Goal: Task Accomplishment & Management: Manage account settings

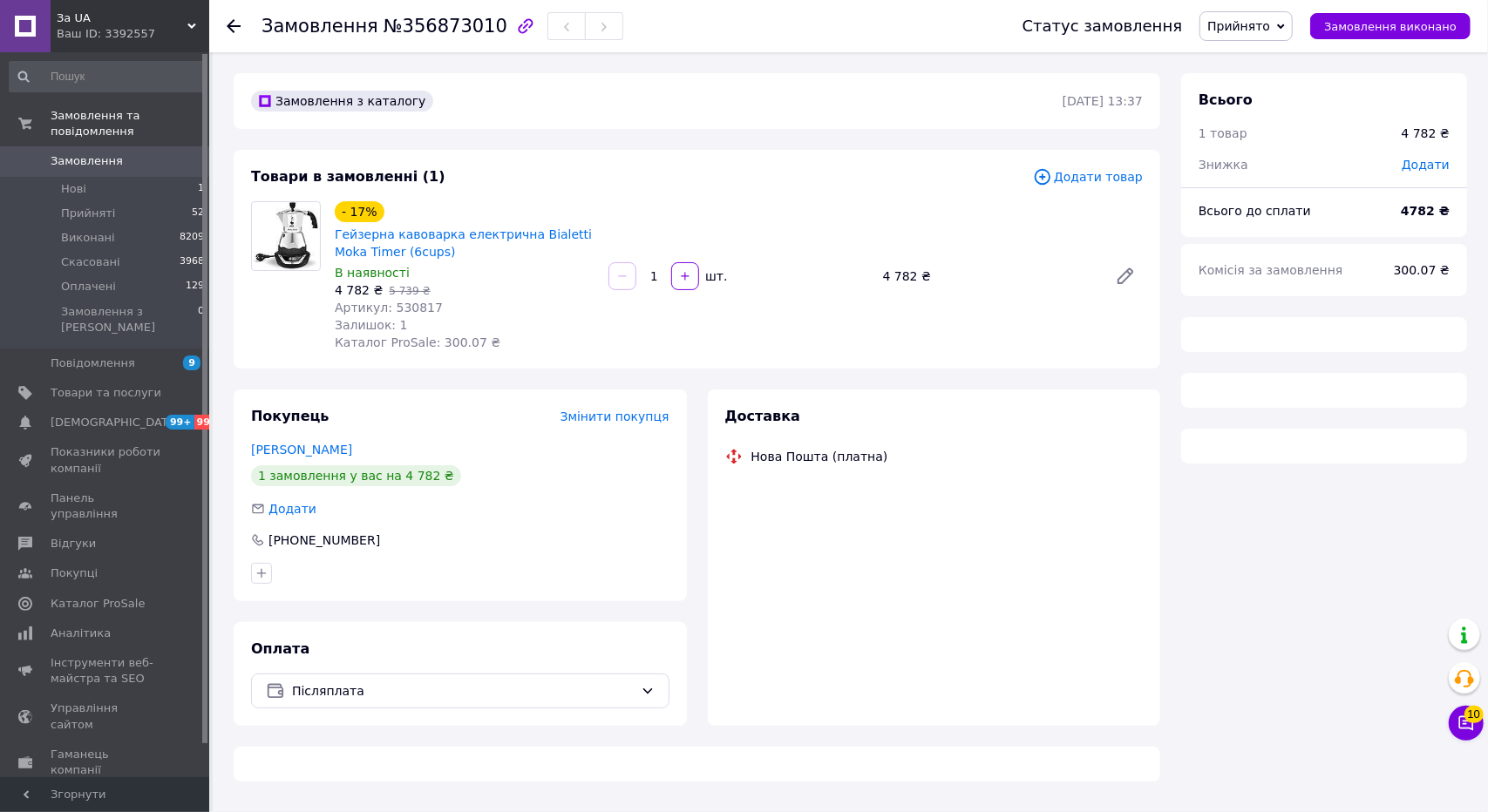
click at [1265, 30] on span "Прийнято" at bounding box center [1238, 26] width 63 height 14
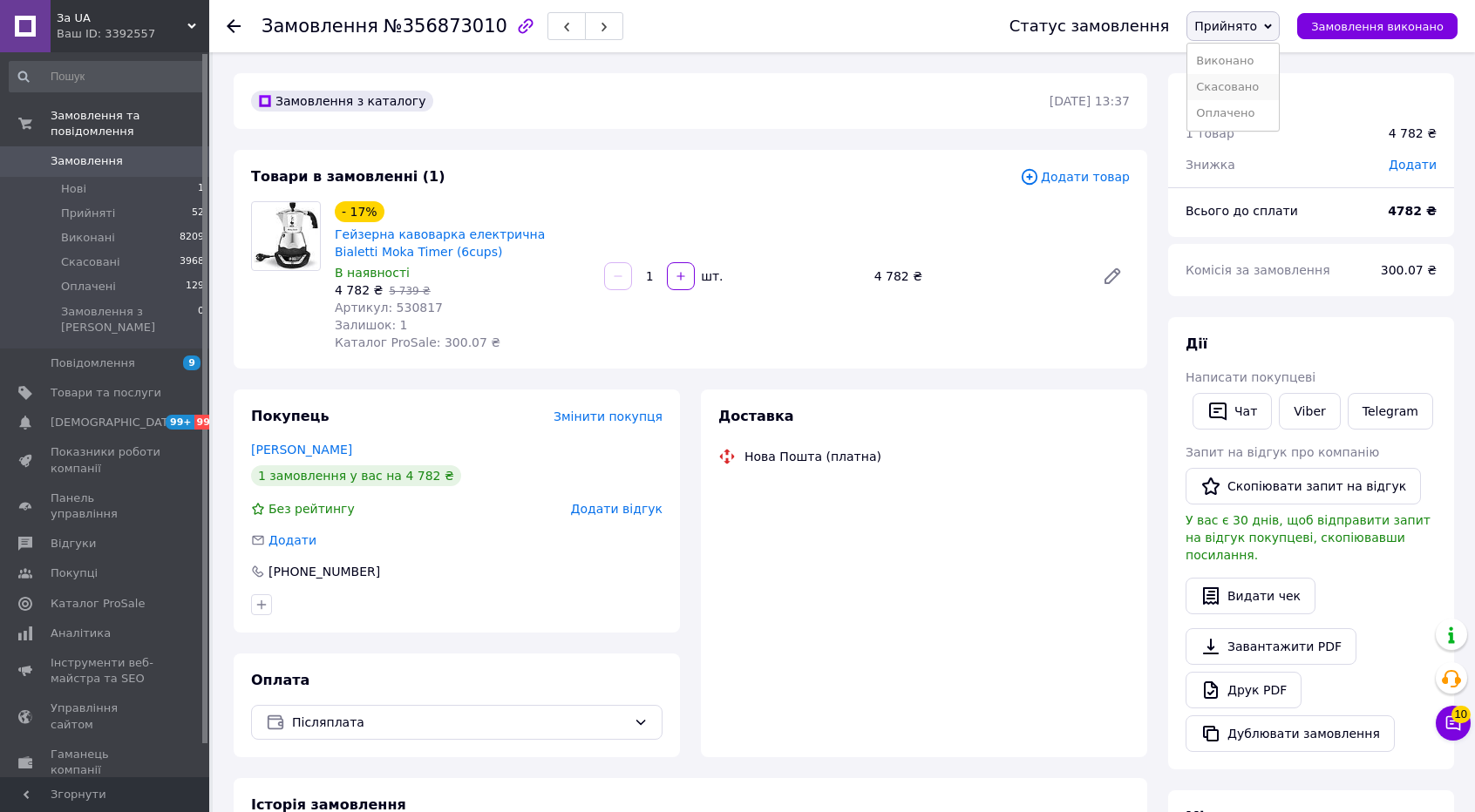
click at [1265, 90] on li "Скасовано" at bounding box center [1233, 87] width 91 height 27
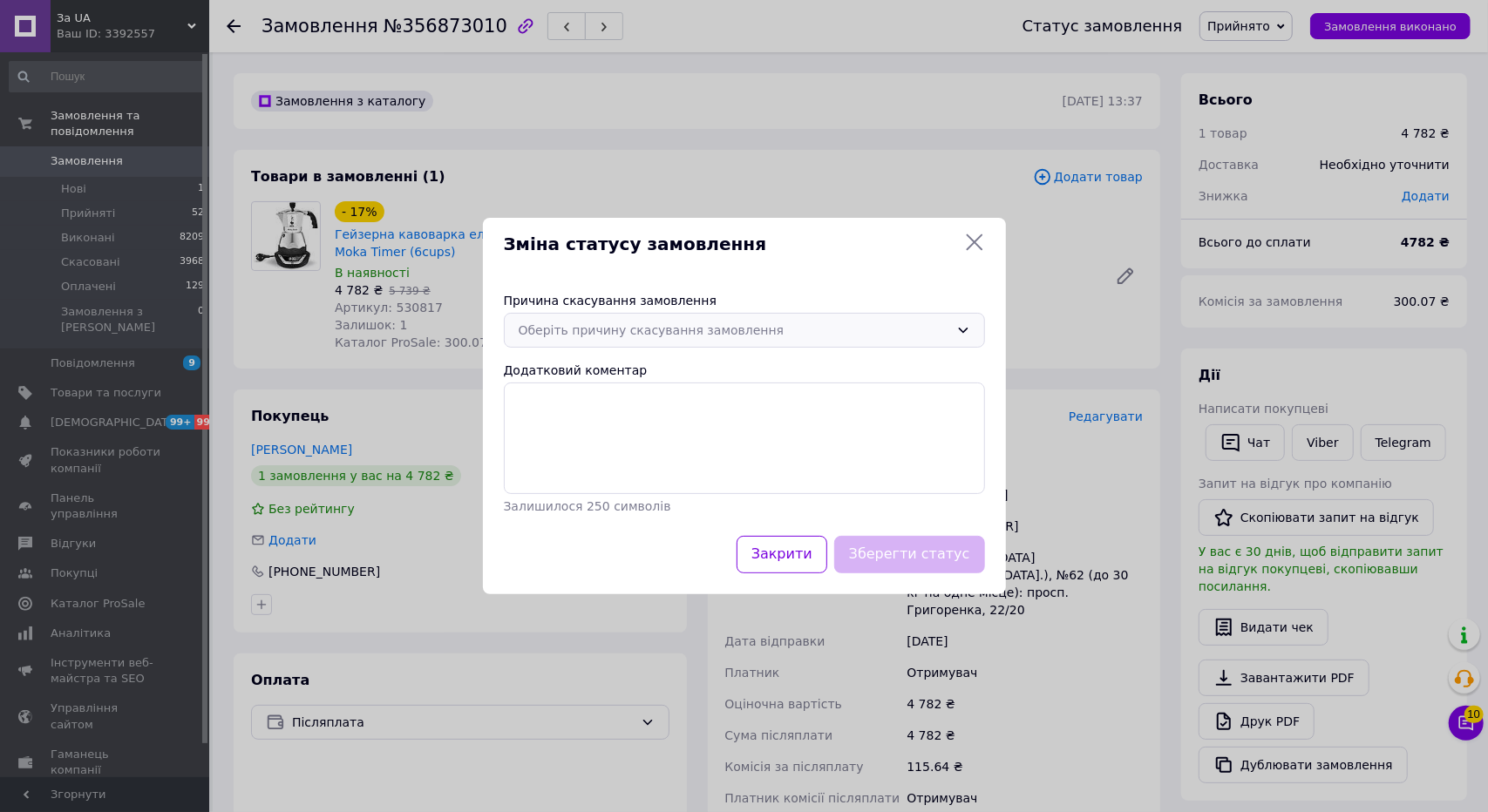
click at [577, 328] on div "Оберіть причину скасування замовлення" at bounding box center [734, 330] width 431 height 19
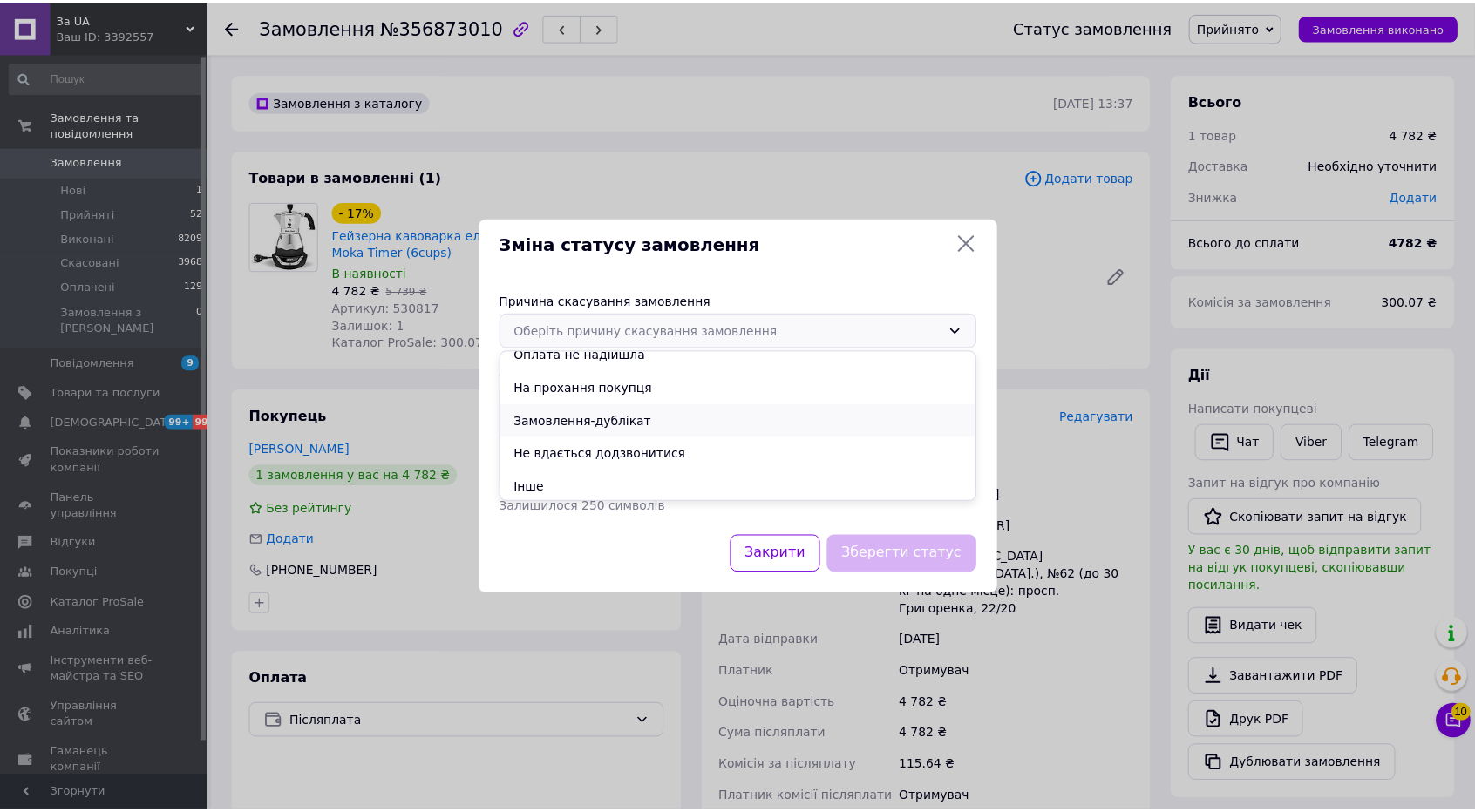
scroll to position [82, 0]
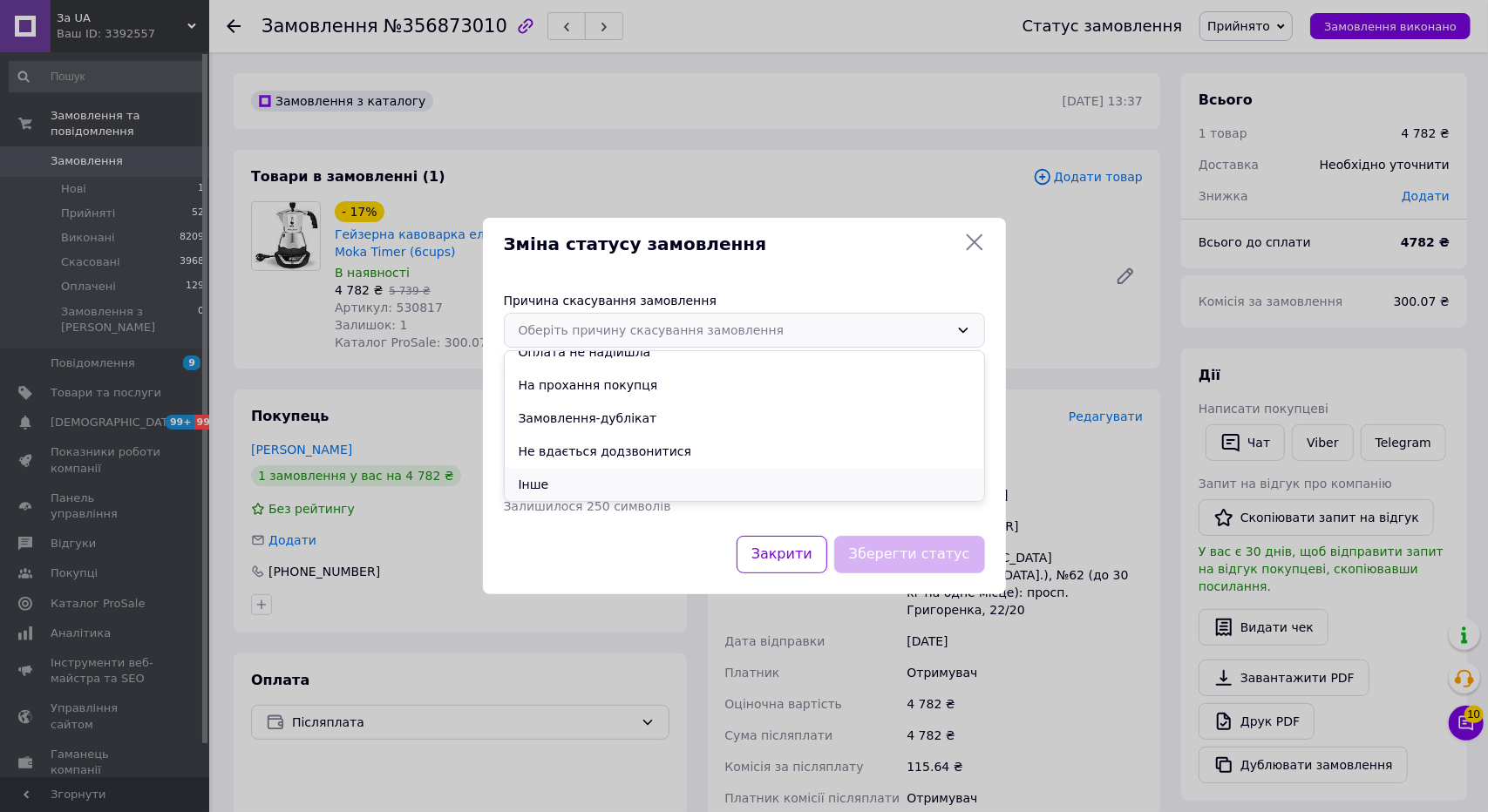
click at [536, 486] on li "Інше" at bounding box center [744, 484] width 479 height 33
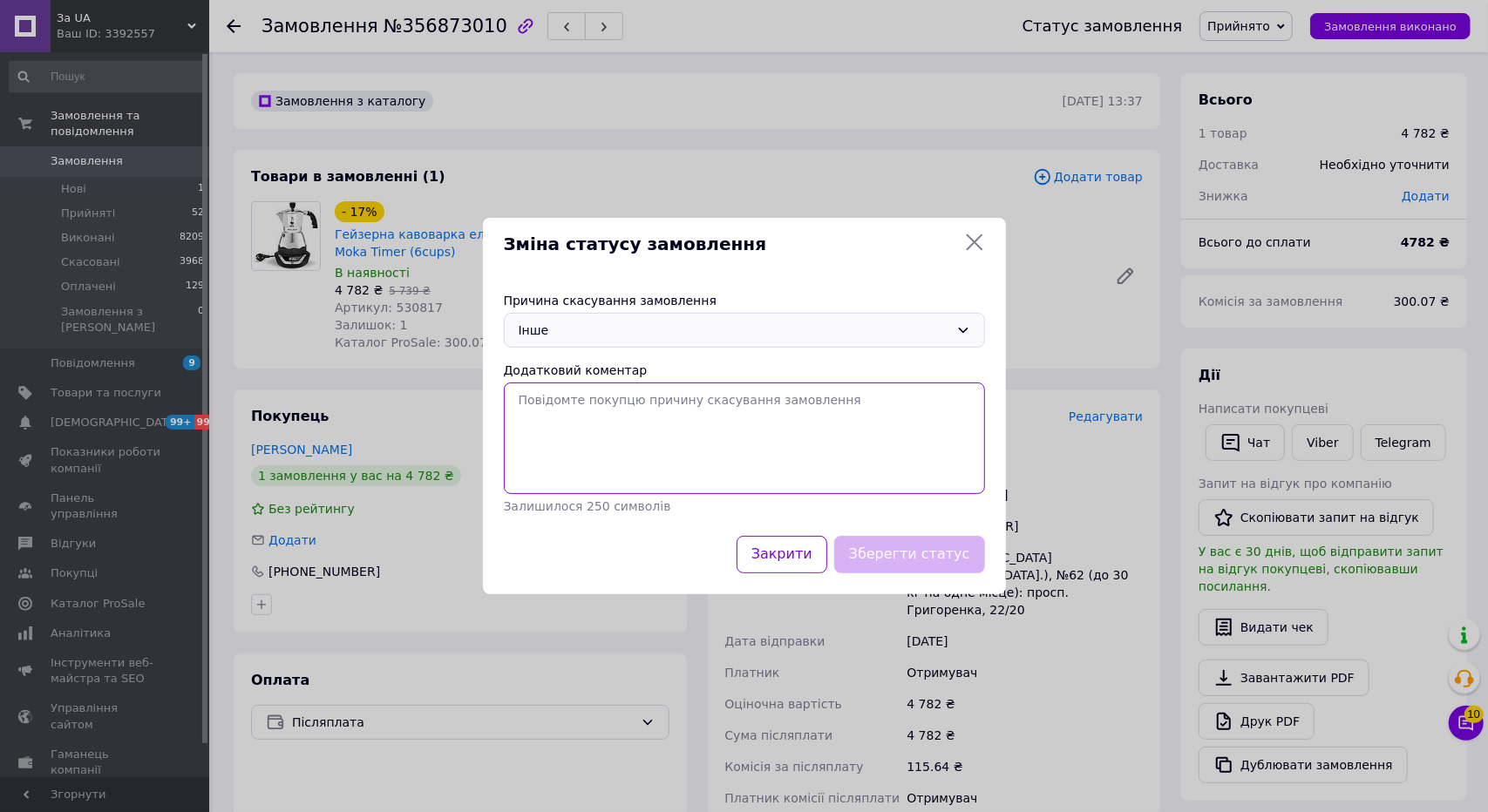
click at [568, 422] on textarea "Додатковий коментар" at bounding box center [744, 438] width 481 height 112
type textarea "Клієнта не влаштували терміни та нова ціна"
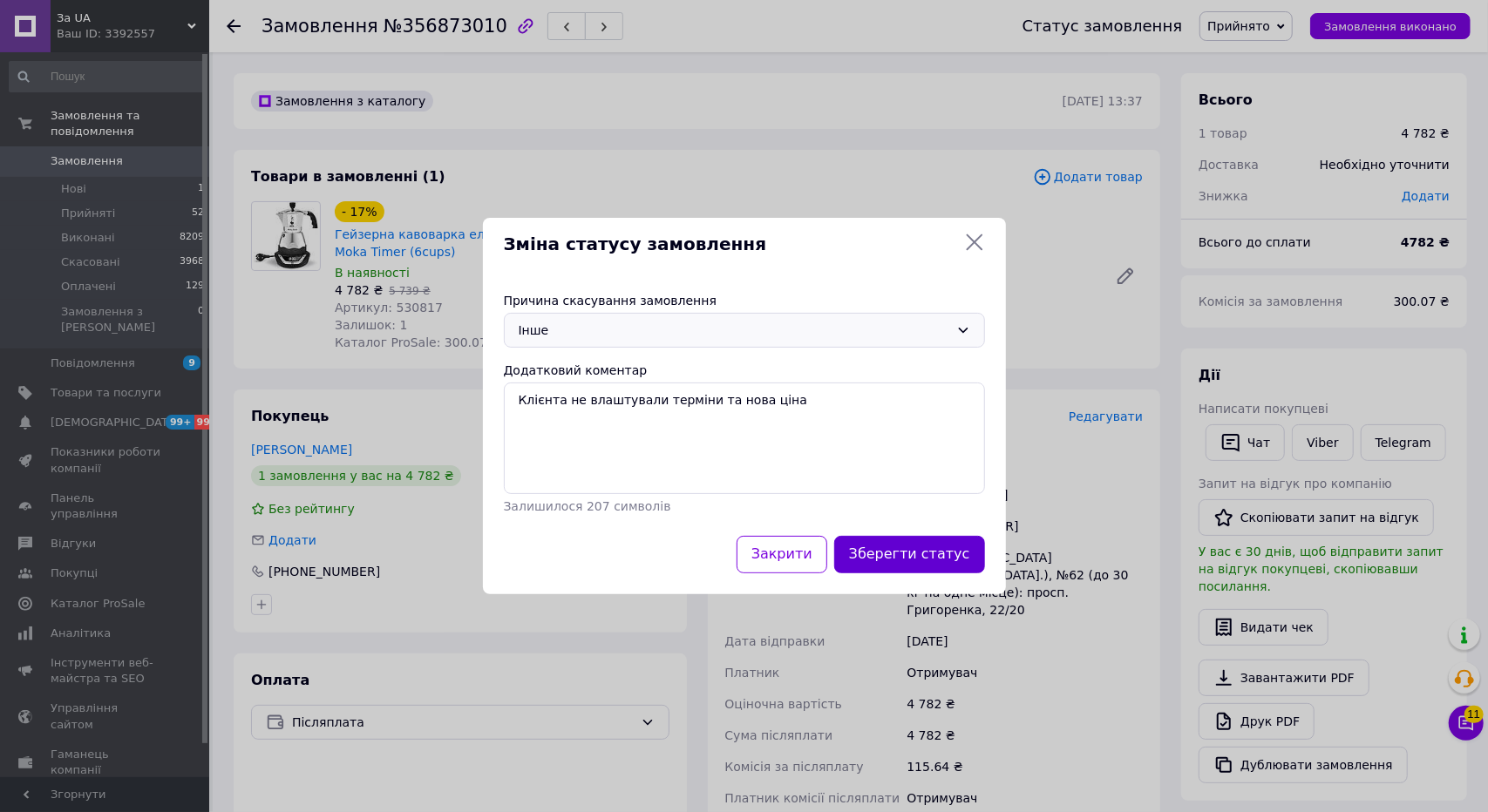
click at [882, 541] on button "Зберегти статус" at bounding box center [909, 554] width 151 height 37
